Goal: Task Accomplishment & Management: Manage account settings

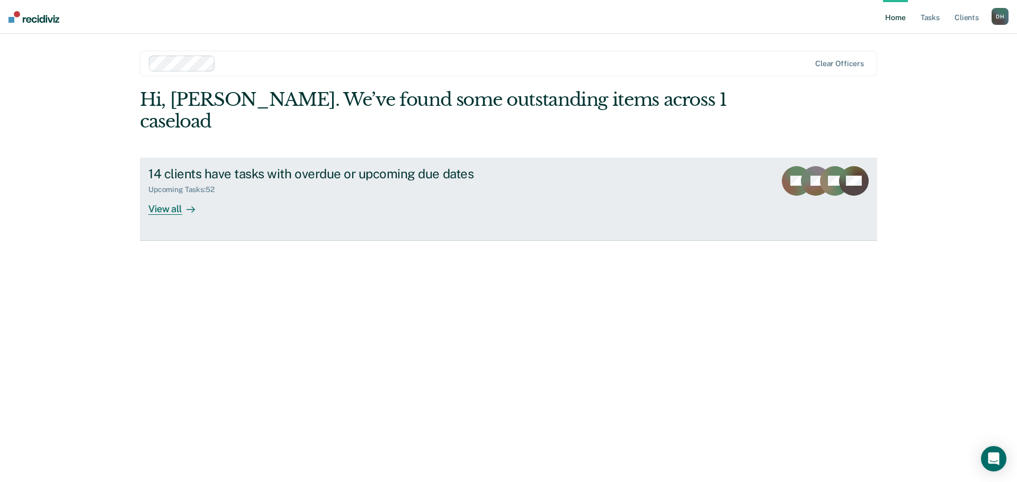
click at [201, 166] on div "14 clients have tasks with overdue or upcoming due dates" at bounding box center [334, 173] width 372 height 15
